Goal: Browse casually

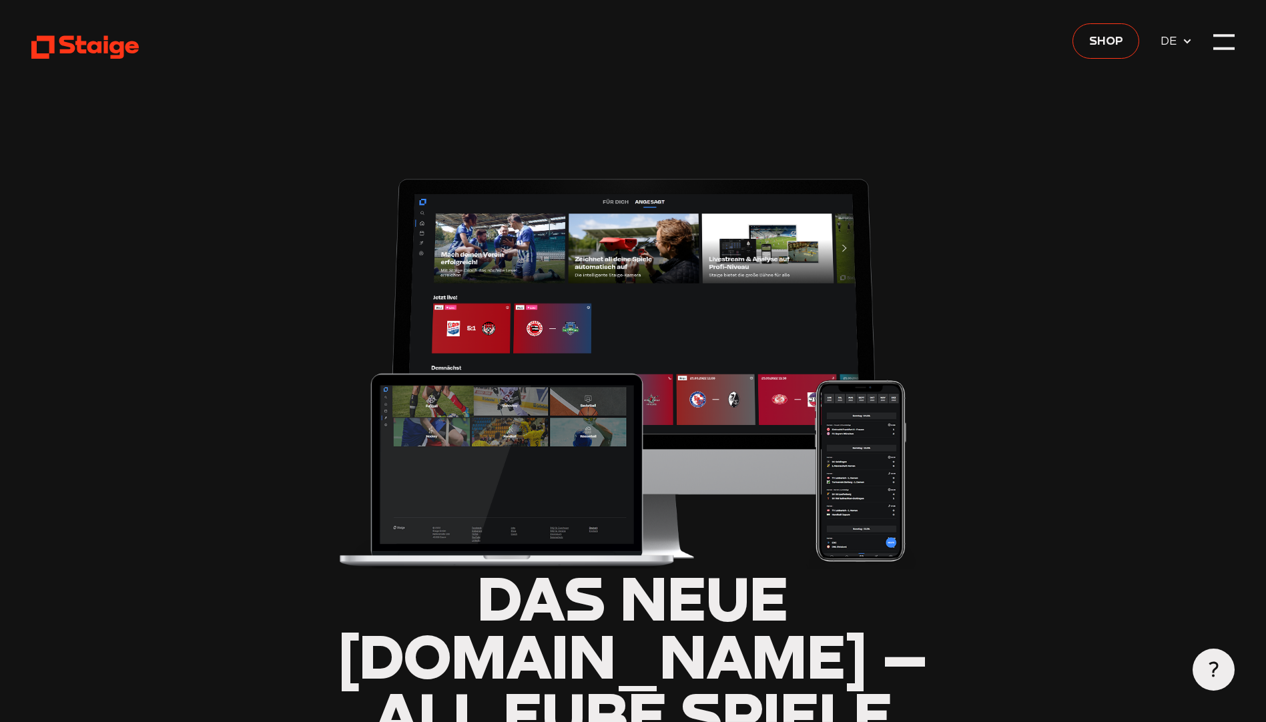
type input "0.8"
click at [1222, 42] on div at bounding box center [1224, 41] width 21 height 21
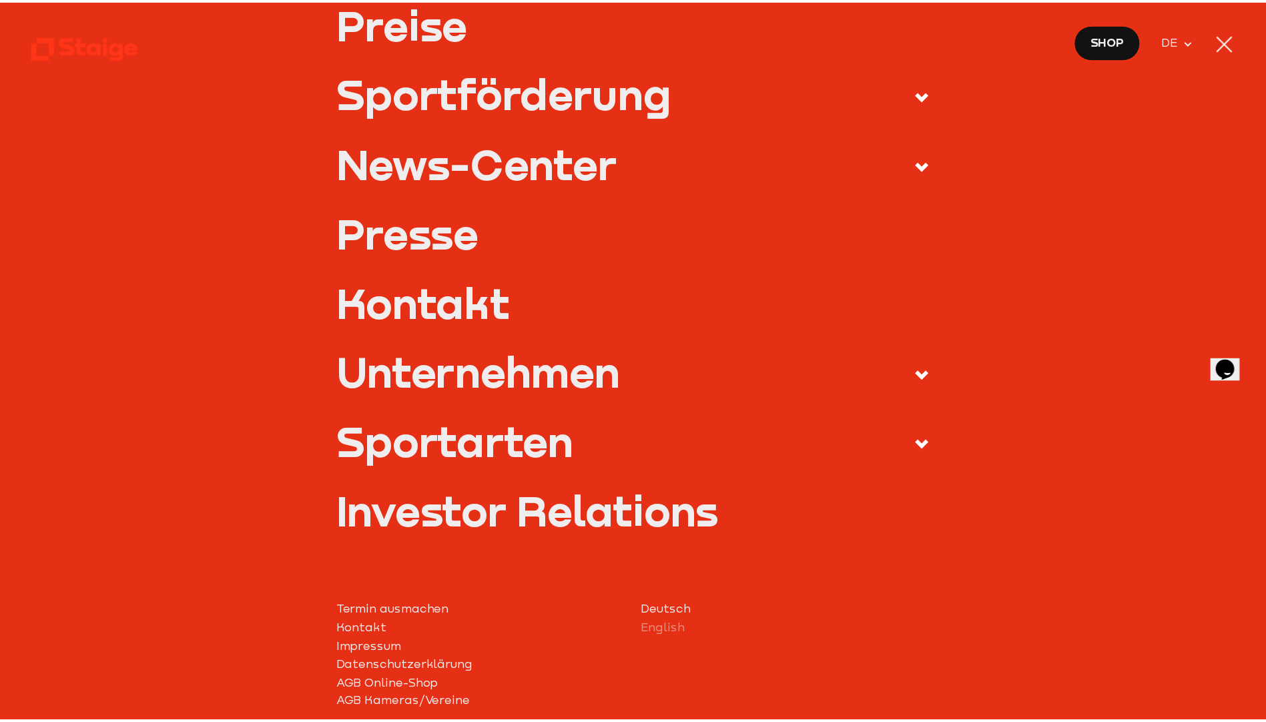
scroll to position [486, 0]
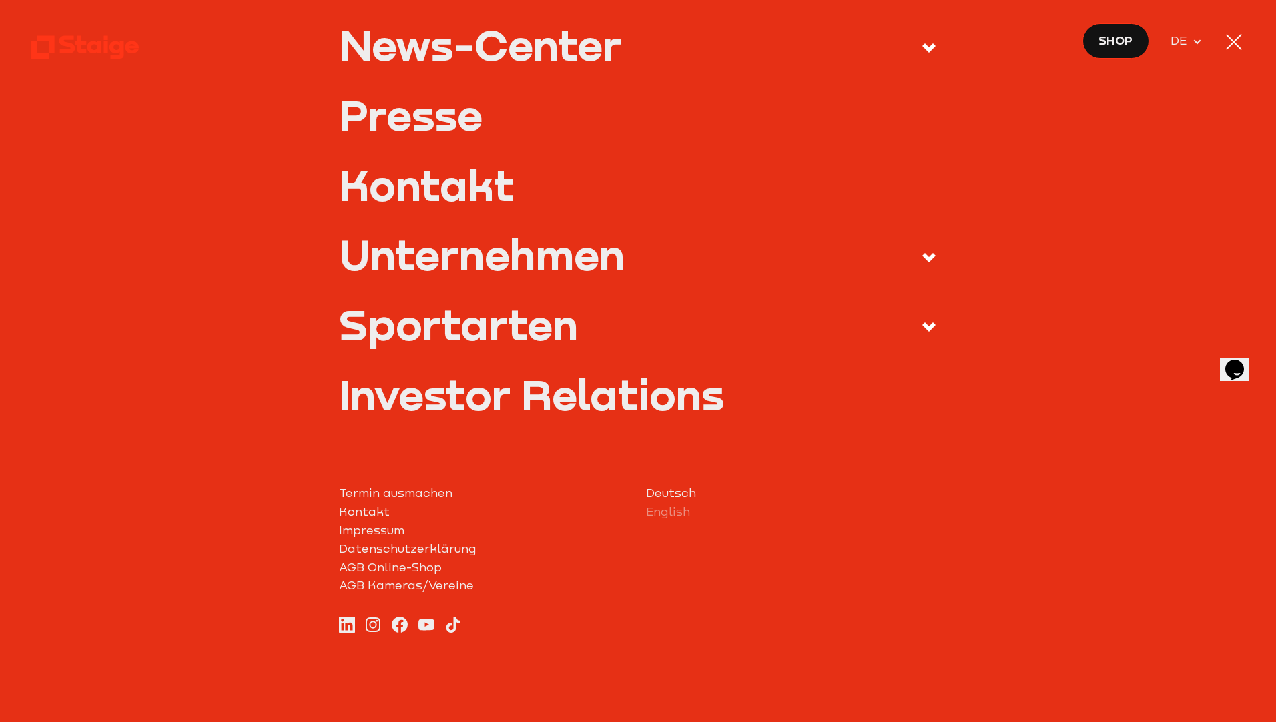
click at [1231, 41] on div at bounding box center [1234, 41] width 21 height 21
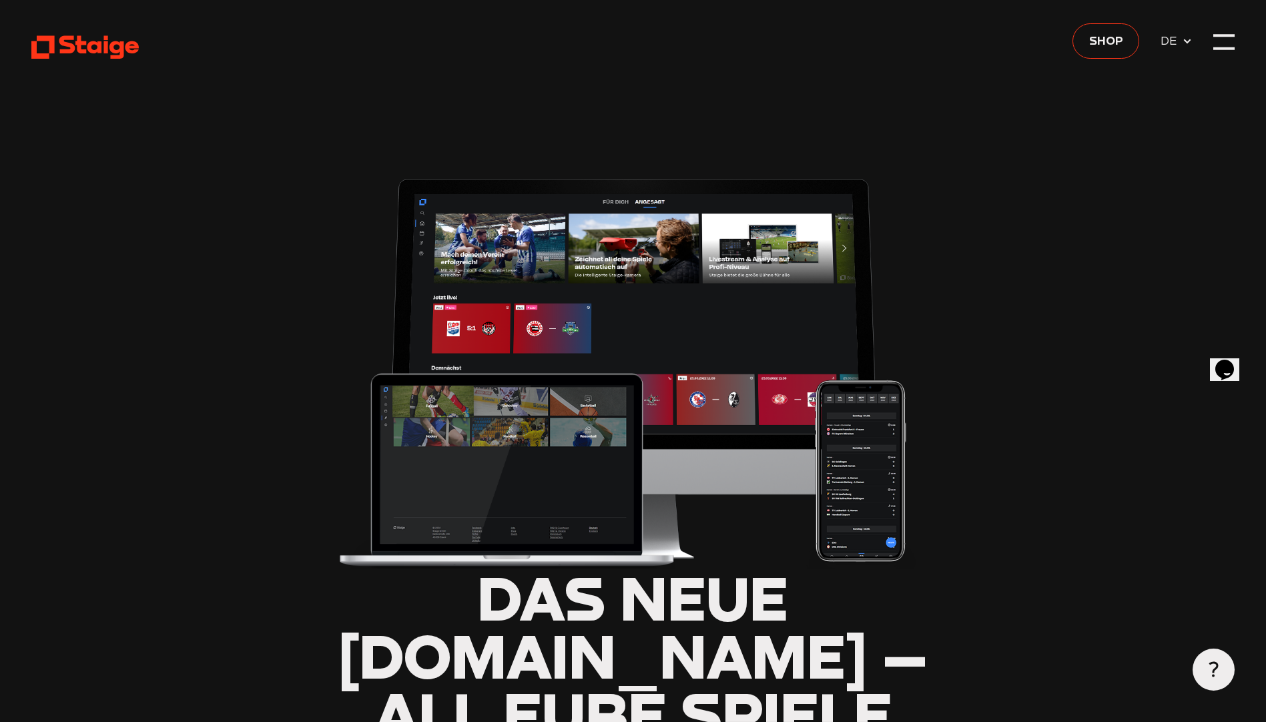
click at [85, 43] on use at bounding box center [84, 47] width 107 height 23
drag, startPoint x: 479, startPoint y: 24, endPoint x: 475, endPoint y: 31, distance: 8.4
click at [475, 31] on header "Das neue [DOMAIN_NAME] – all eure Spiele live, als Highlight-Clip und Wiederhol…" at bounding box center [633, 708] width 1204 height 1417
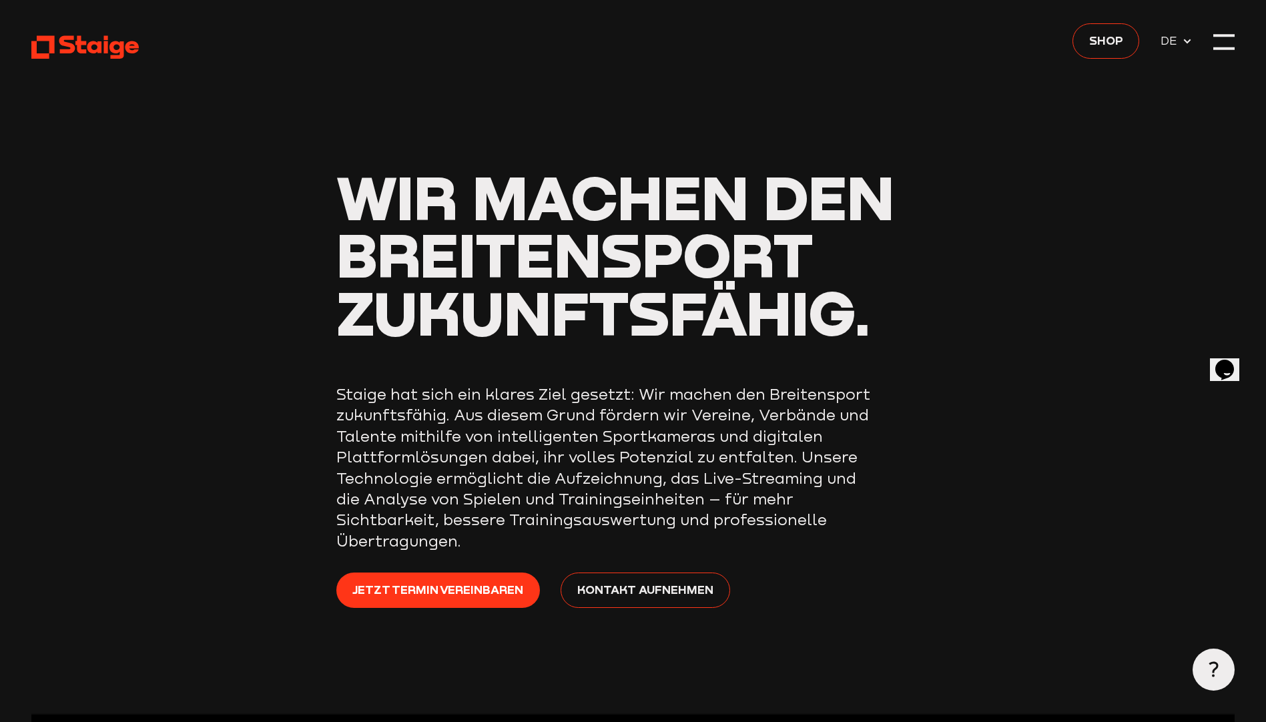
click at [1176, 48] on span "DE" at bounding box center [1171, 40] width 21 height 19
click at [1181, 37] on span "DE" at bounding box center [1171, 40] width 21 height 19
click at [1226, 40] on div at bounding box center [1224, 41] width 21 height 21
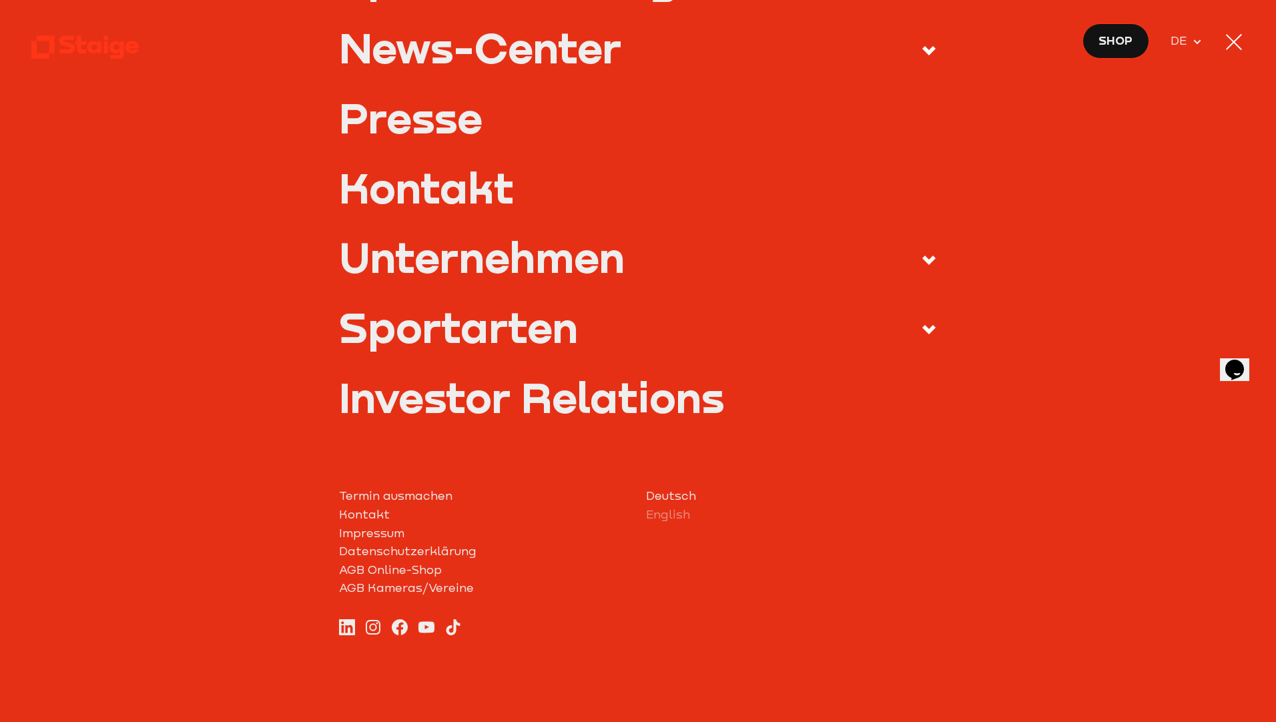
scroll to position [486, 0]
